Goal: Transaction & Acquisition: Purchase product/service

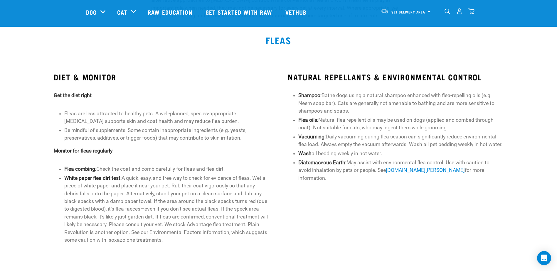
scroll to position [41, 0]
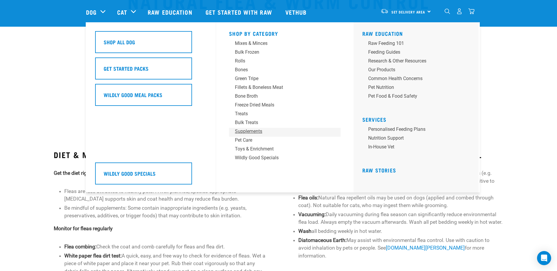
click at [255, 130] on div "Supplements" at bounding box center [281, 131] width 92 height 7
click at [251, 129] on div "Supplements" at bounding box center [281, 131] width 92 height 7
click at [243, 131] on div "Supplements" at bounding box center [281, 131] width 92 height 7
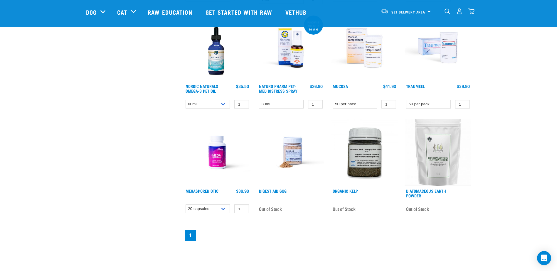
scroll to position [235, 0]
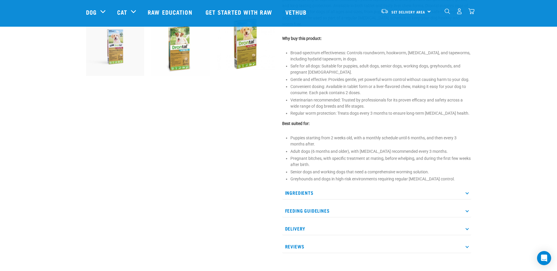
scroll to position [235, 0]
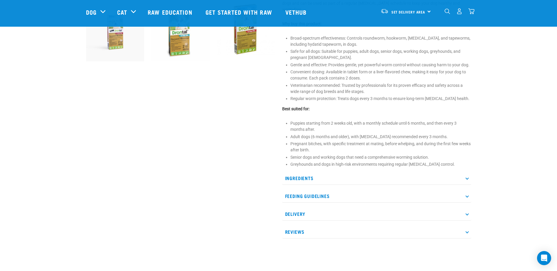
click at [326, 172] on p "Ingredients" at bounding box center [376, 178] width 189 height 13
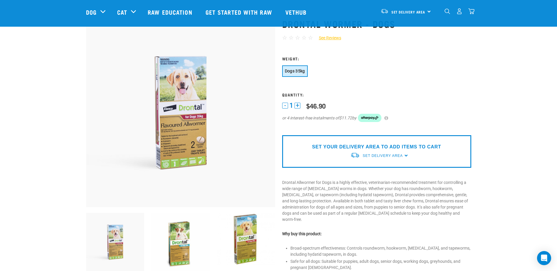
scroll to position [0, 0]
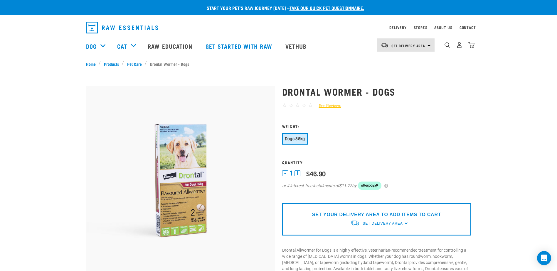
click at [293, 141] on span "Dogs 35kg" at bounding box center [295, 139] width 20 height 5
click at [291, 137] on span "Dogs 35kg" at bounding box center [295, 139] width 20 height 5
